Goal: Find specific page/section: Find specific page/section

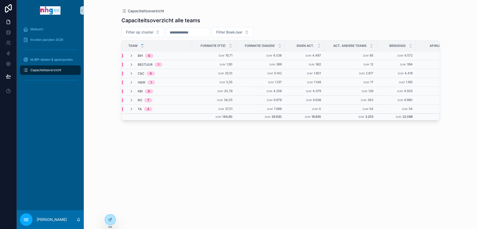
scroll to position [0, 18]
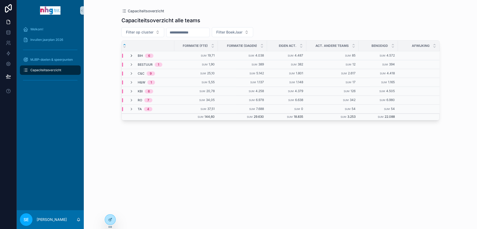
click at [131, 55] on icon "scrollable content" at bounding box center [131, 56] width 4 height 4
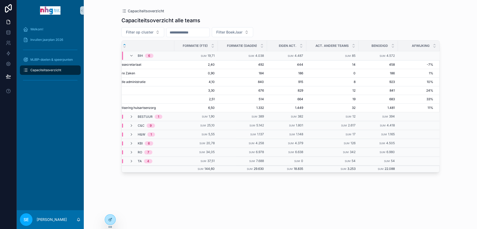
scroll to position [0, 0]
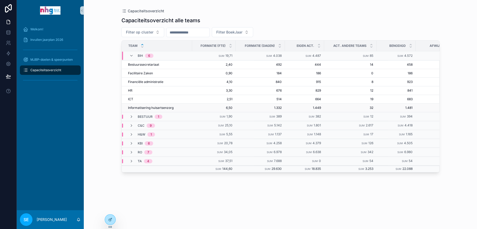
click at [149, 106] on span "Informatisering huisartsenzorg" at bounding box center [151, 108] width 46 height 4
click at [46, 30] on div "Welkom!" at bounding box center [50, 29] width 55 height 8
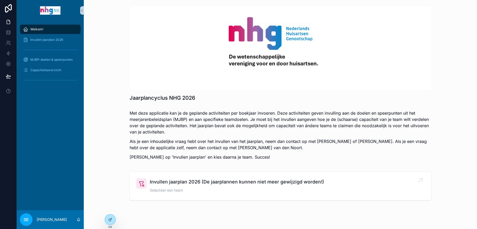
click at [171, 187] on div "Invullen jaarplan 2026 (De jaarplannen kunnen niet meer gewijzigd worden!) Sele…" at bounding box center [237, 186] width 175 height 16
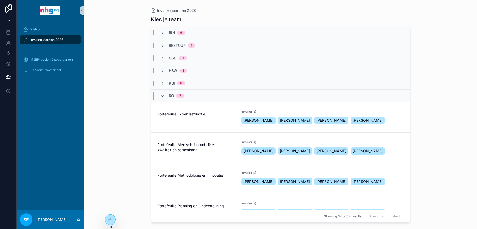
click at [161, 96] on icon "scrollable content" at bounding box center [163, 96] width 4 height 4
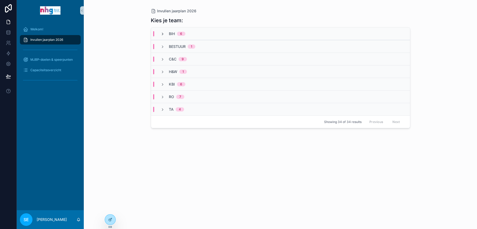
click at [161, 35] on icon "scrollable content" at bounding box center [163, 34] width 4 height 4
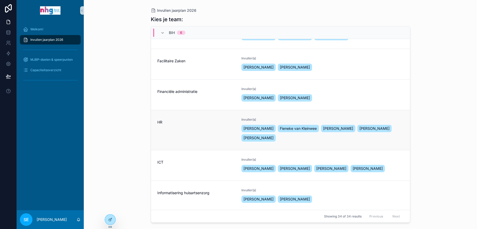
scroll to position [52, 0]
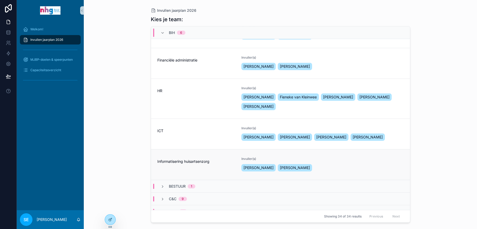
click at [190, 173] on div "Informatisering huisartsenzorg" at bounding box center [196, 165] width 78 height 16
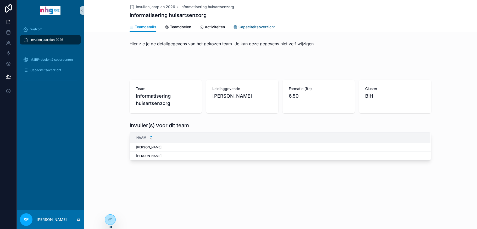
click at [248, 27] on span "Capaciteitsoverzicht" at bounding box center [257, 26] width 36 height 5
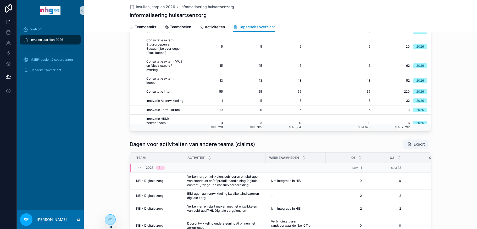
scroll to position [0, 89]
